Goal: Task Accomplishment & Management: Use online tool/utility

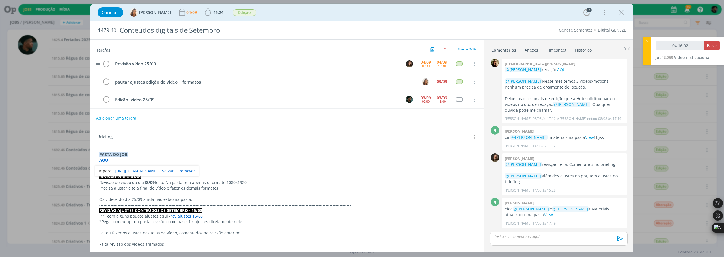
scroll to position [328, 0]
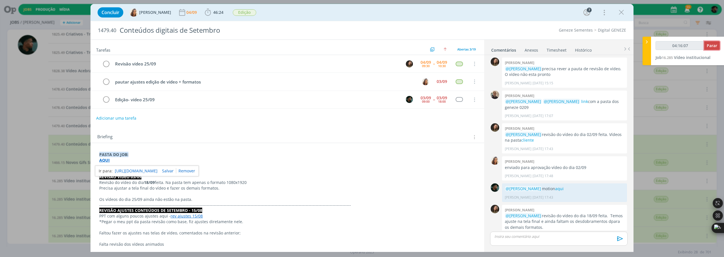
click at [713, 44] on span "Parar" at bounding box center [711, 45] width 10 height 5
type input "04:16:08"
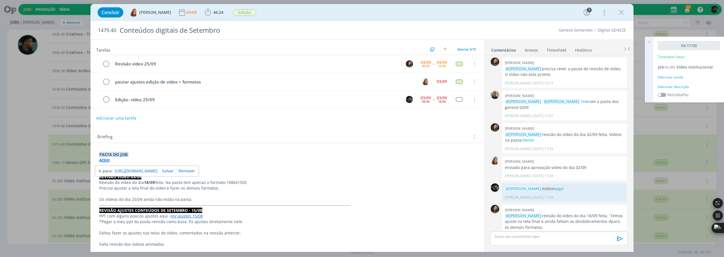
click at [676, 86] on div "Adicionar descrição" at bounding box center [688, 87] width 62 height 5
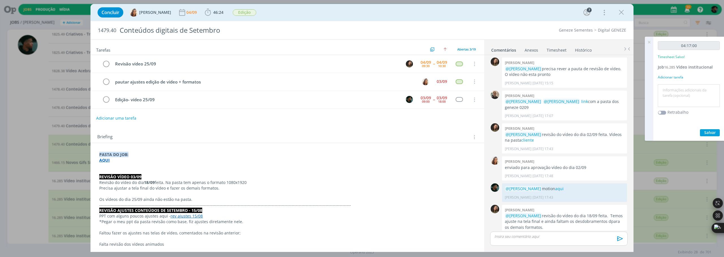
click at [673, 90] on textarea at bounding box center [688, 96] width 59 height 20
drag, startPoint x: 671, startPoint y: 90, endPoint x: 636, endPoint y: 93, distance: 35.7
click at [636, 93] on div "Jobs Produção [GEOGRAPHIC_DATA] 55 Notificações Central de Ajuda Área de Membro…" at bounding box center [362, 128] width 724 height 257
click at [662, 90] on textarea "animação" at bounding box center [688, 96] width 59 height 20
click at [663, 90] on textarea "animação" at bounding box center [688, 96] width 59 height 20
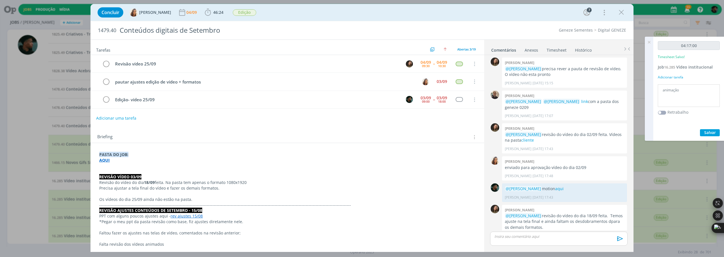
click at [685, 93] on textarea "animação" at bounding box center [688, 96] width 59 height 20
type textarea "animação extra"
drag, startPoint x: 680, startPoint y: 45, endPoint x: 700, endPoint y: 46, distance: 20.1
click at [700, 46] on input "04:17:00" at bounding box center [688, 45] width 62 height 9
click at [671, 68] on span "16.285" at bounding box center [669, 67] width 11 height 5
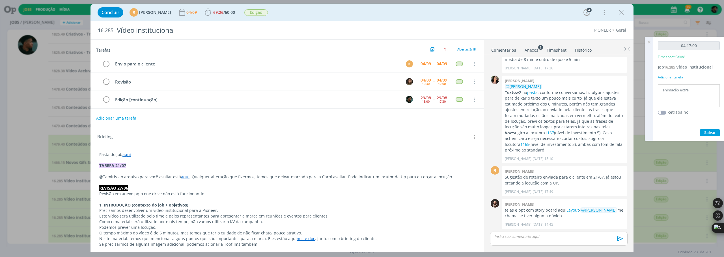
scroll to position [99, 0]
click at [572, 211] on link "Layout" at bounding box center [572, 210] width 12 height 5
